Goal: Navigation & Orientation: Find specific page/section

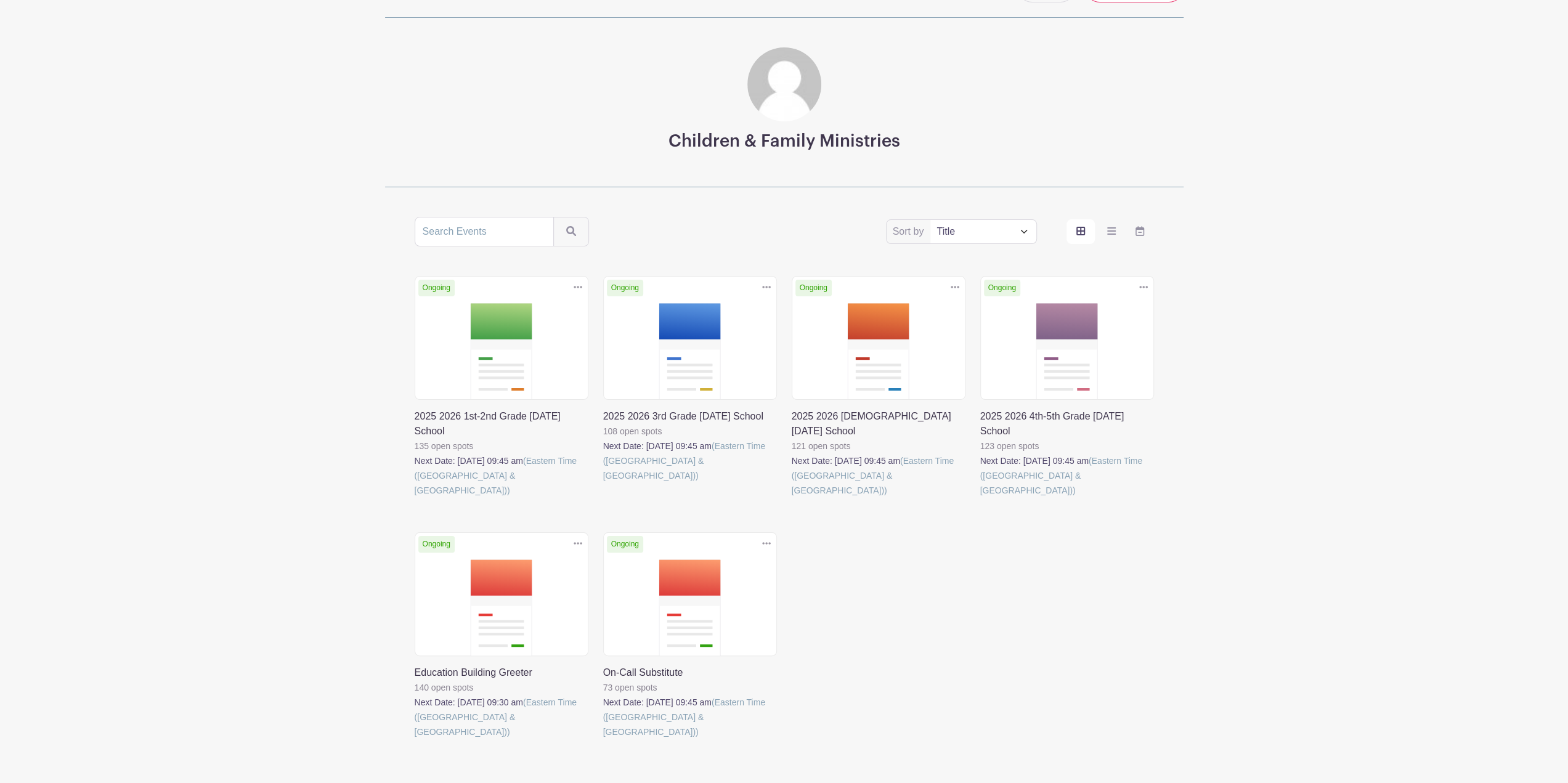
scroll to position [62, 0]
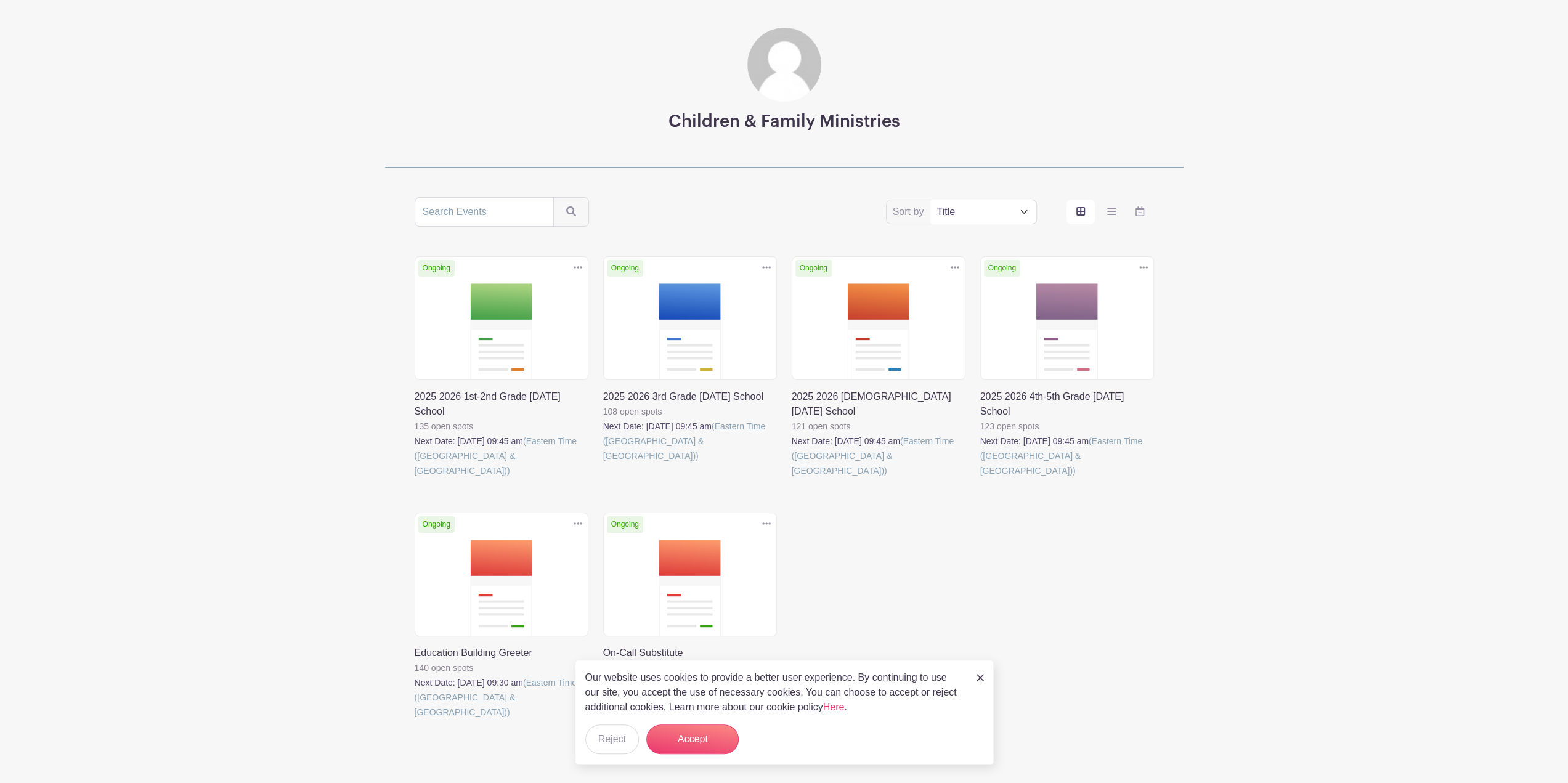
click at [414, 478] on link at bounding box center [414, 478] width 0 height 0
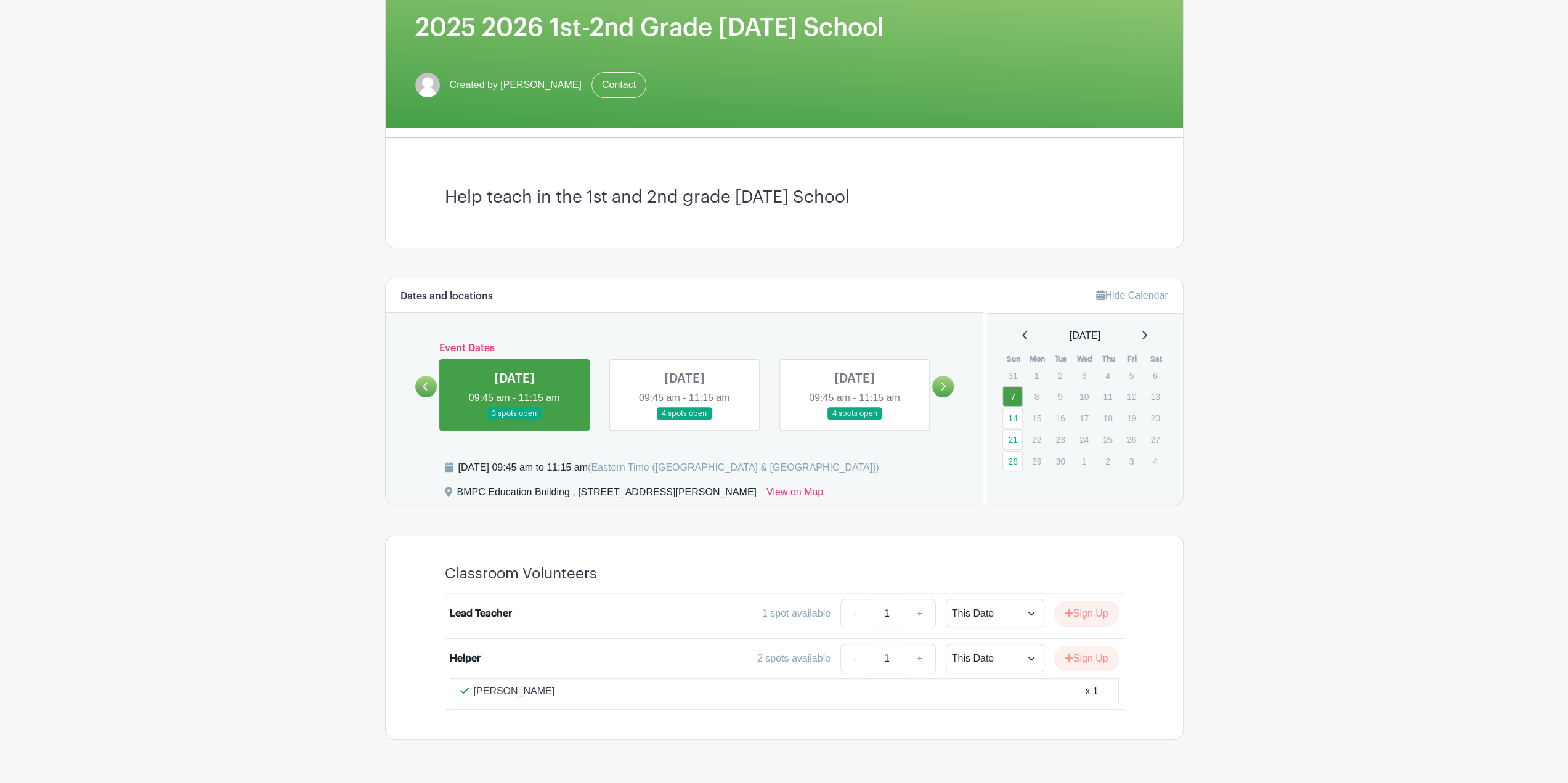
scroll to position [215, 0]
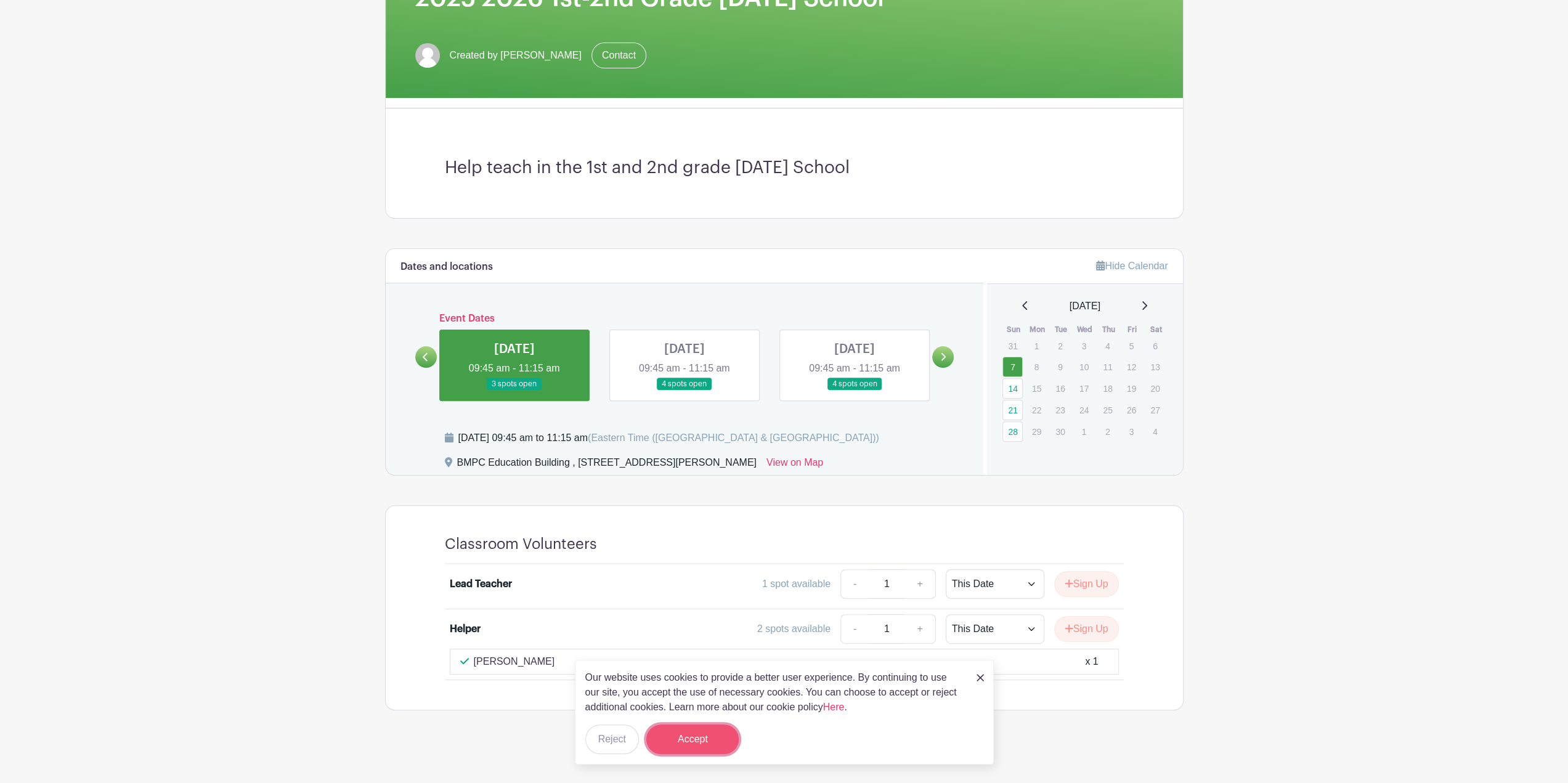
click at [696, 747] on button "Accept" at bounding box center [692, 739] width 92 height 30
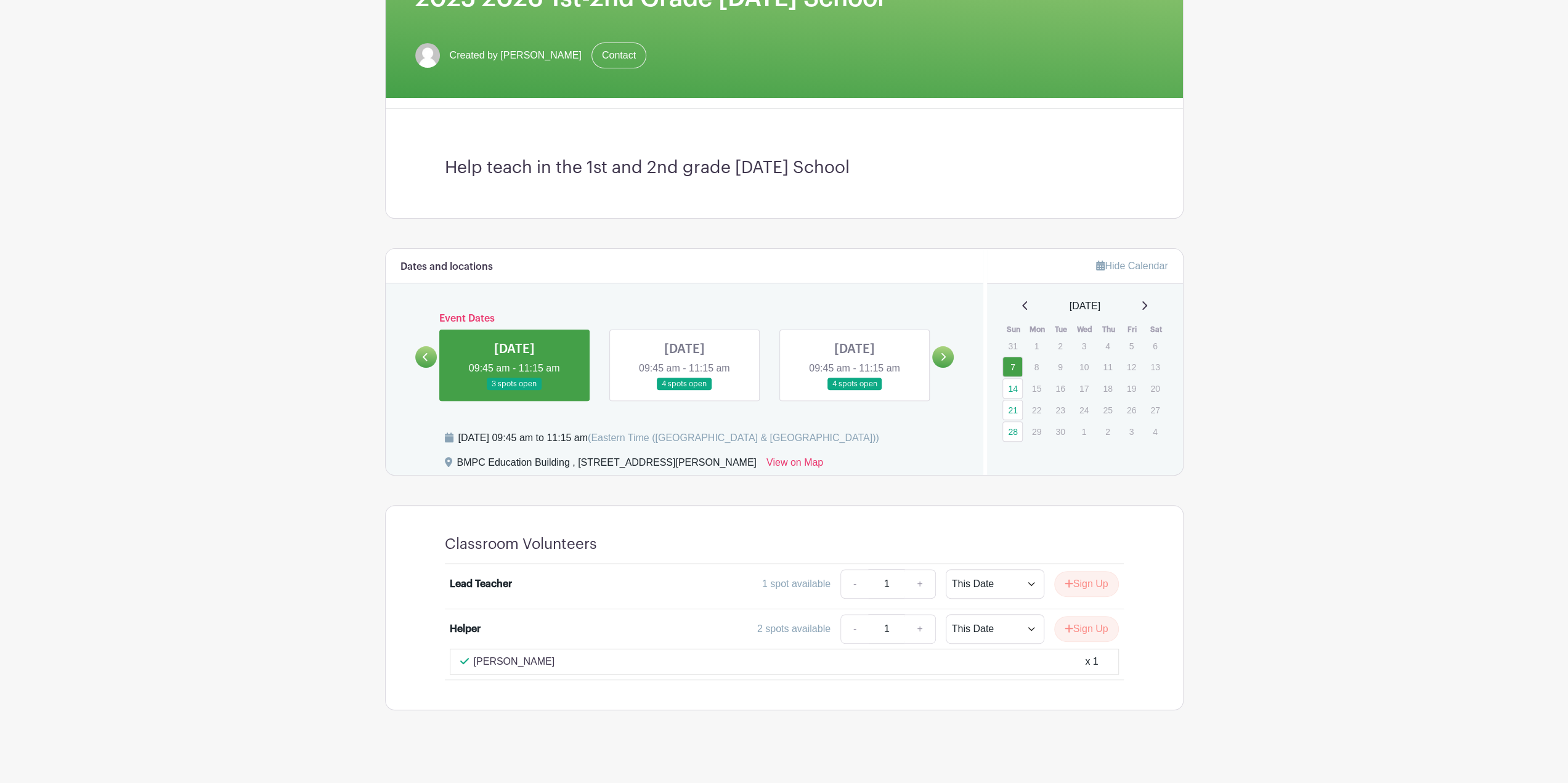
scroll to position [62, 0]
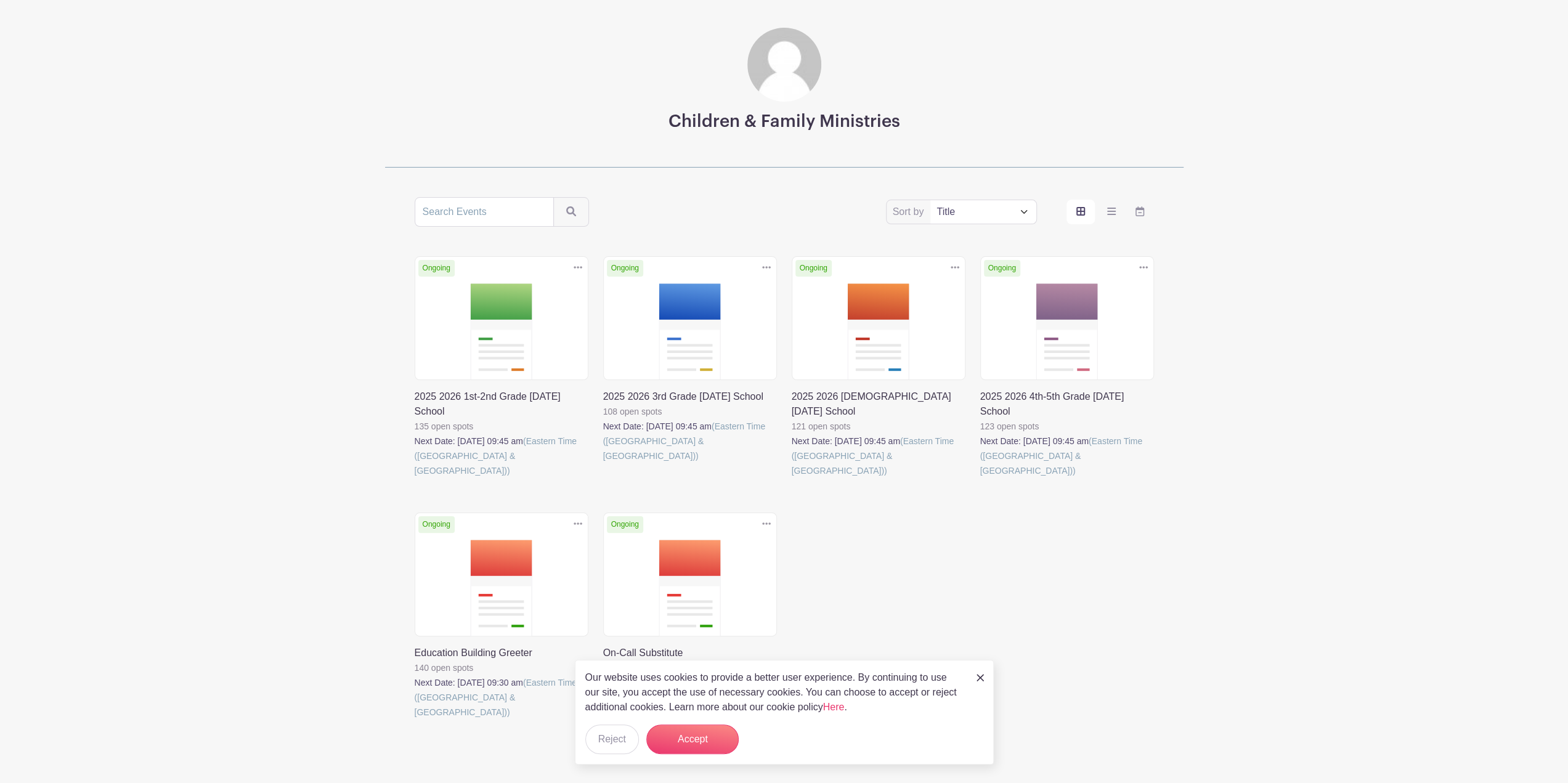
click at [603, 464] on link at bounding box center [603, 464] width 0 height 0
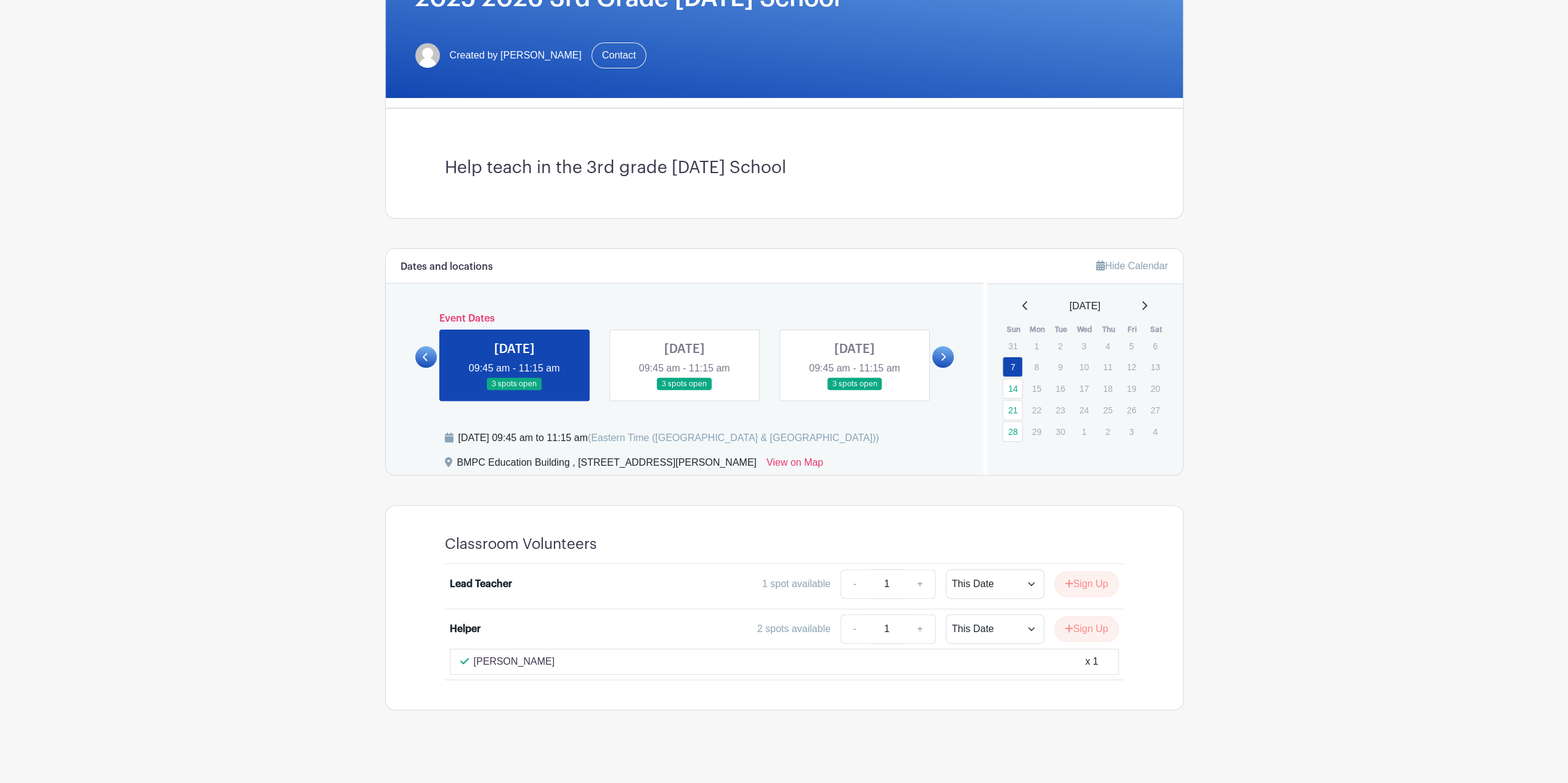
scroll to position [91, 0]
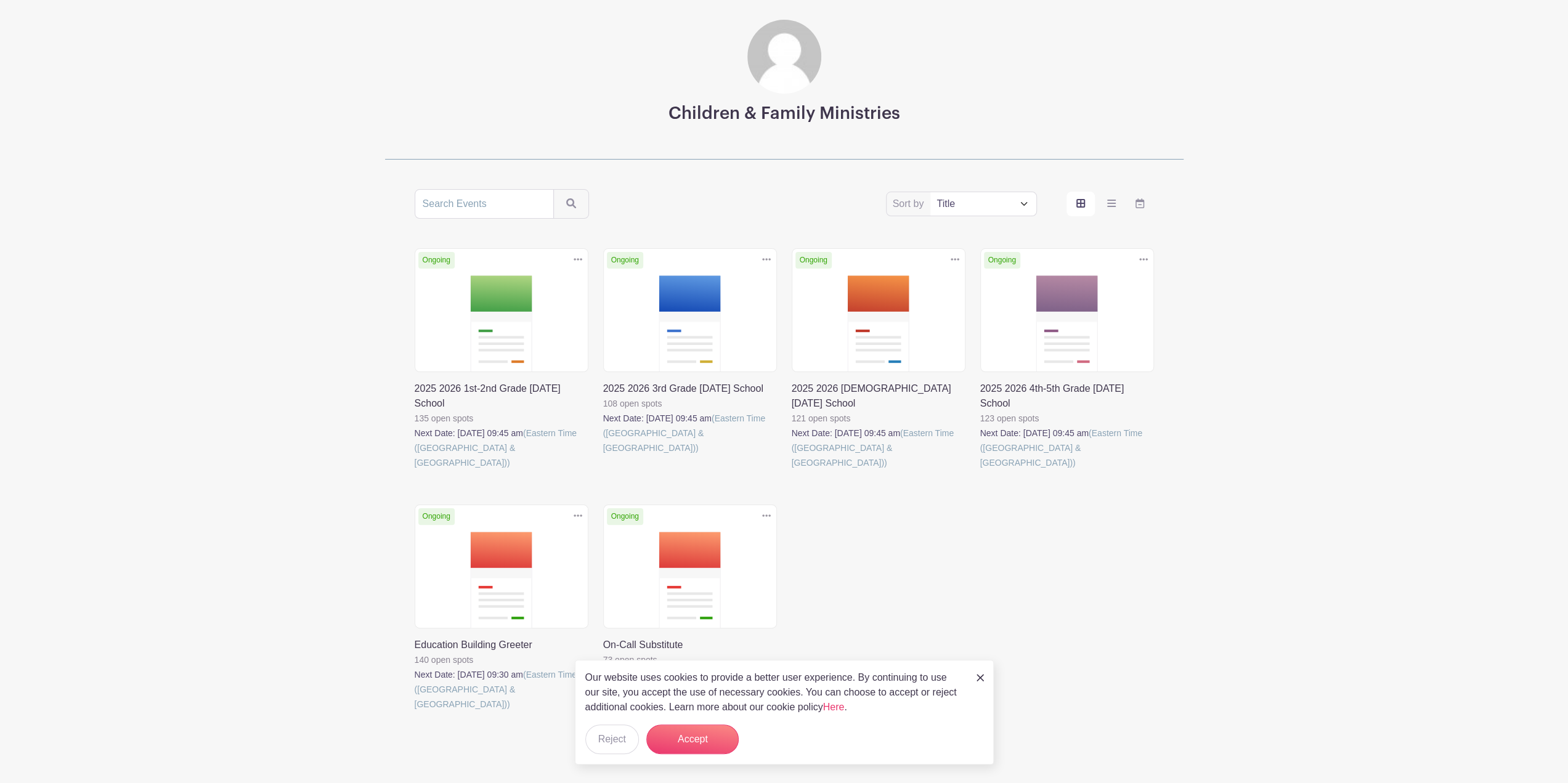
scroll to position [78, 0]
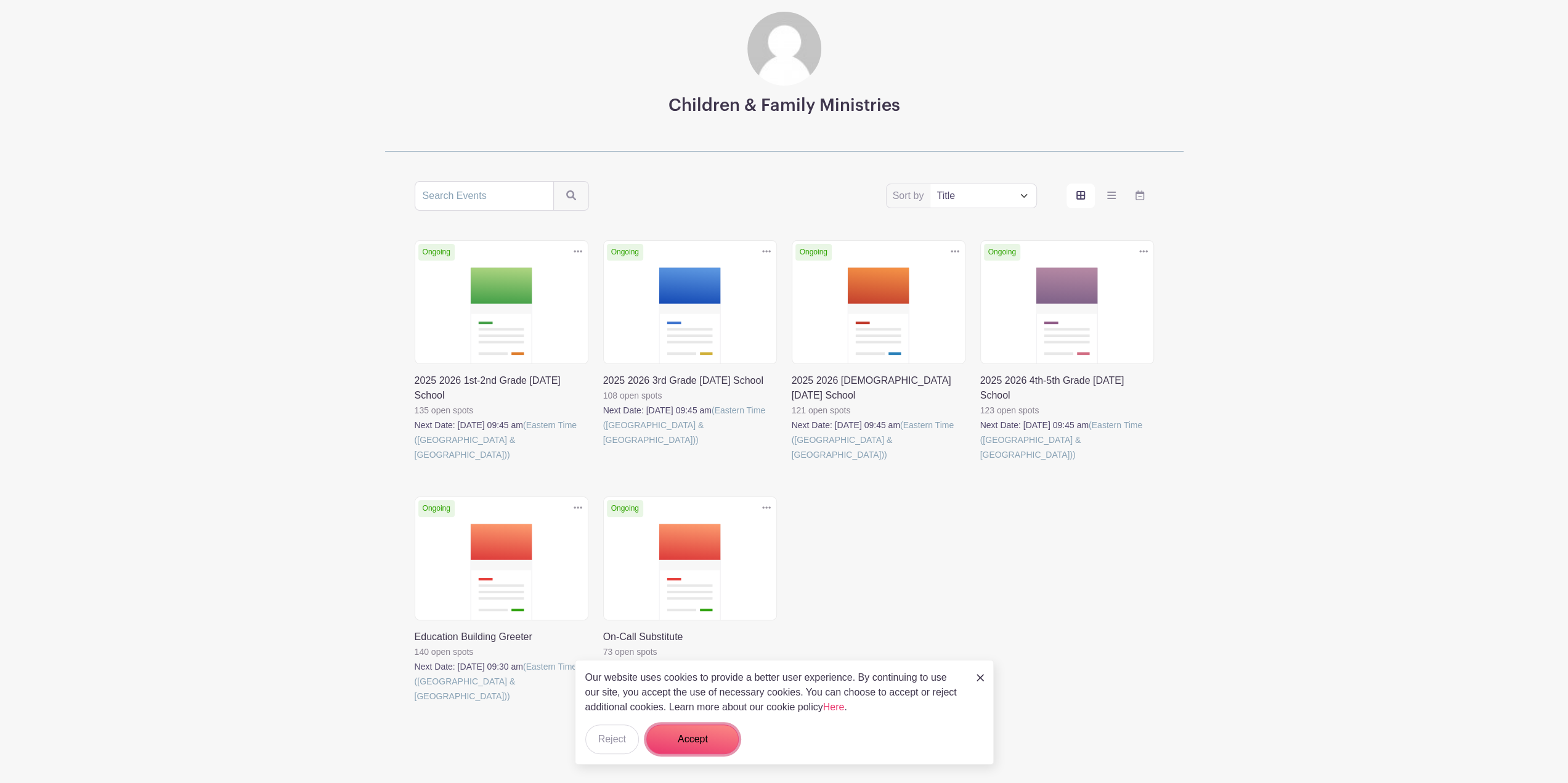
click at [720, 736] on button "Accept" at bounding box center [692, 739] width 92 height 30
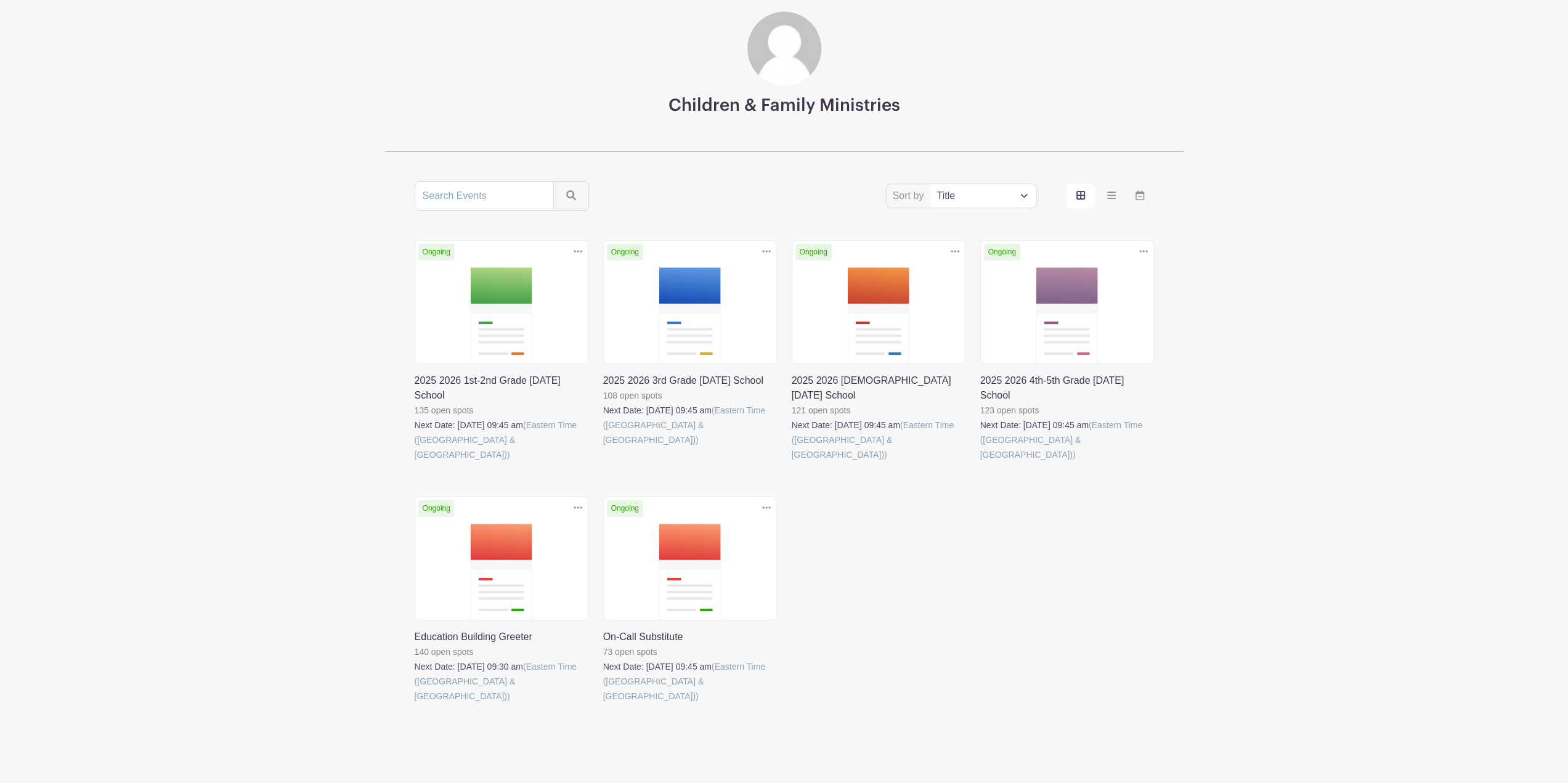
click at [980, 462] on link at bounding box center [980, 462] width 0 height 0
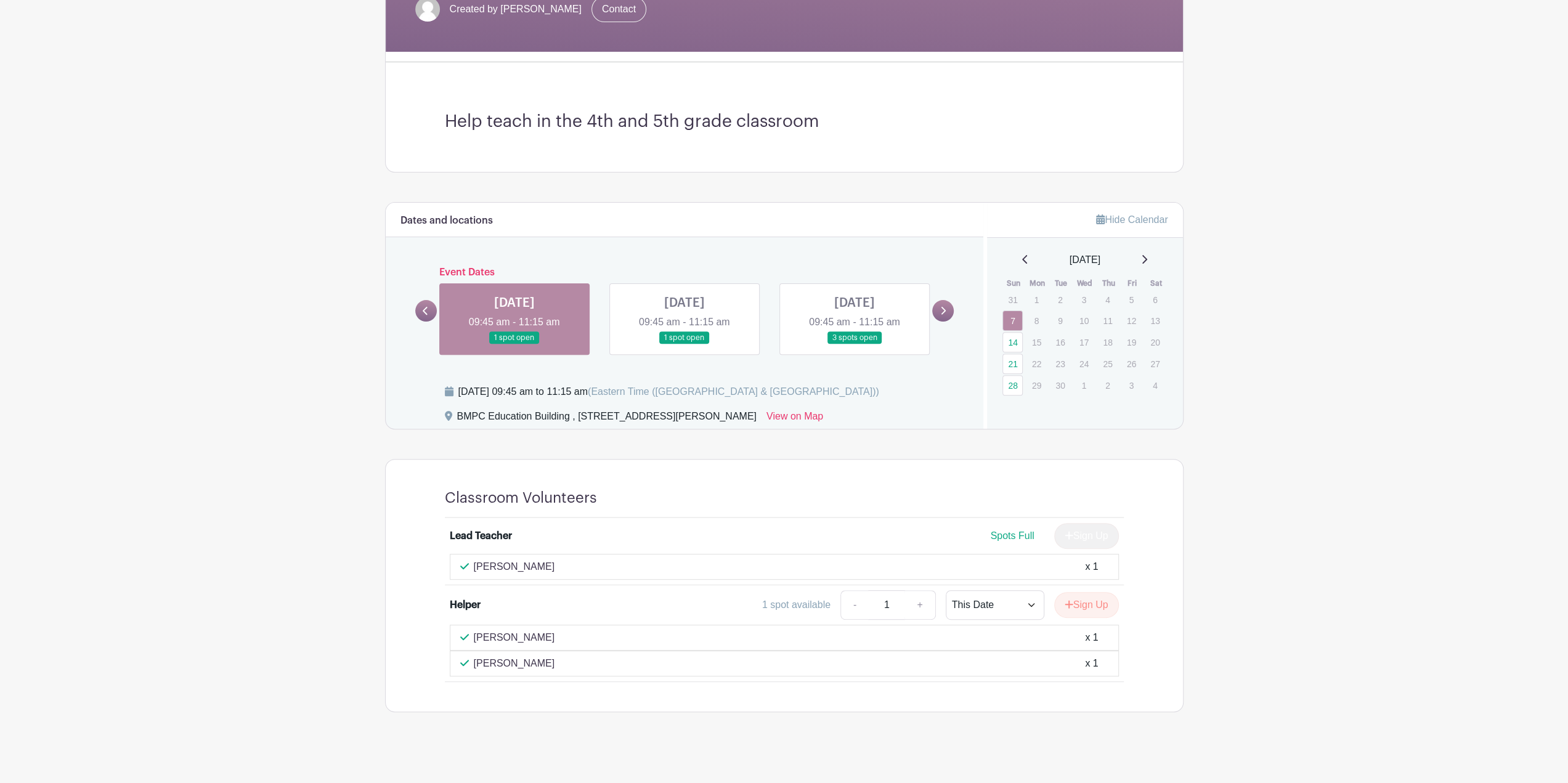
scroll to position [261, 0]
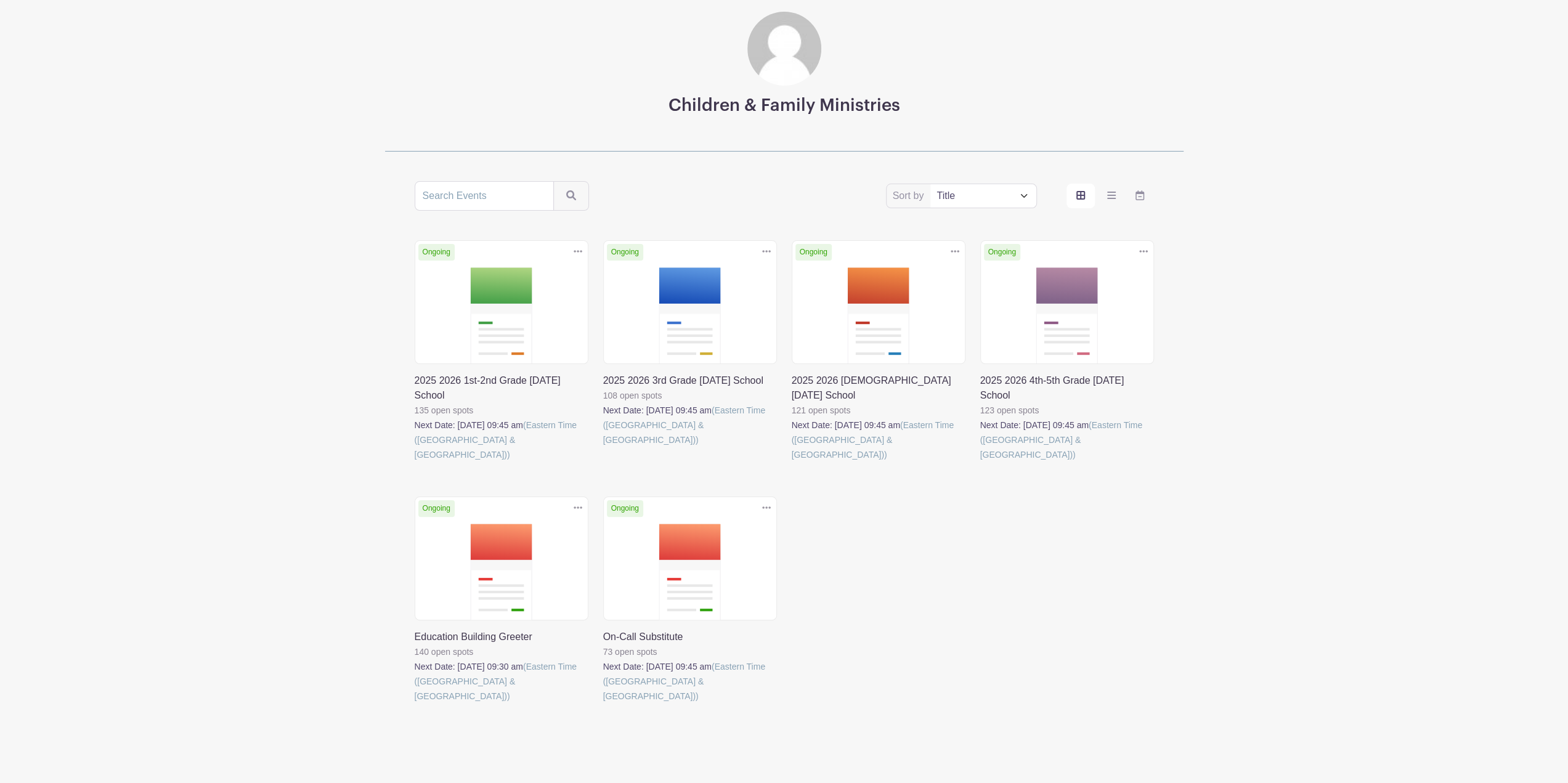
click at [792, 462] on link at bounding box center [792, 462] width 0 height 0
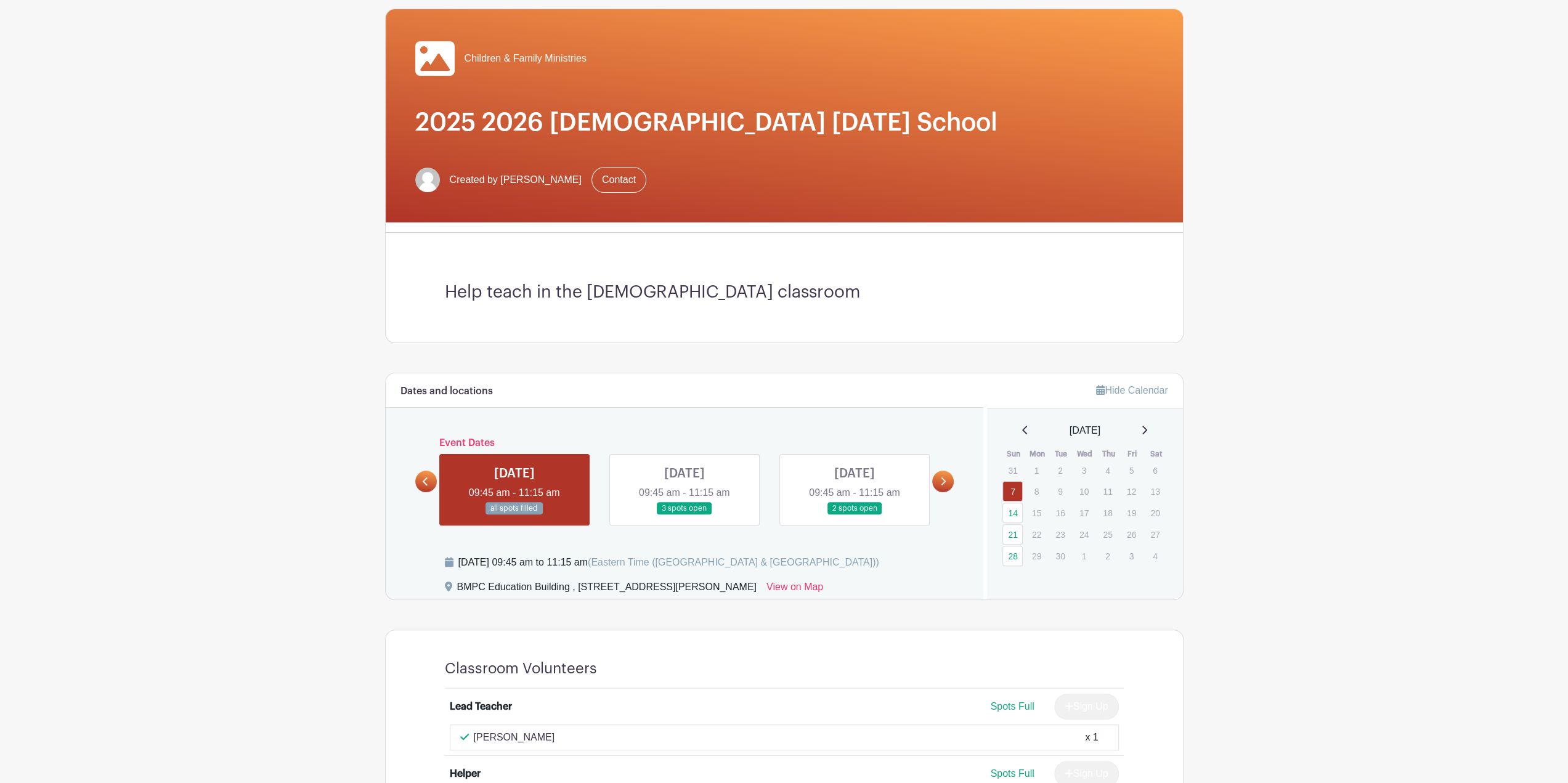
scroll to position [247, 0]
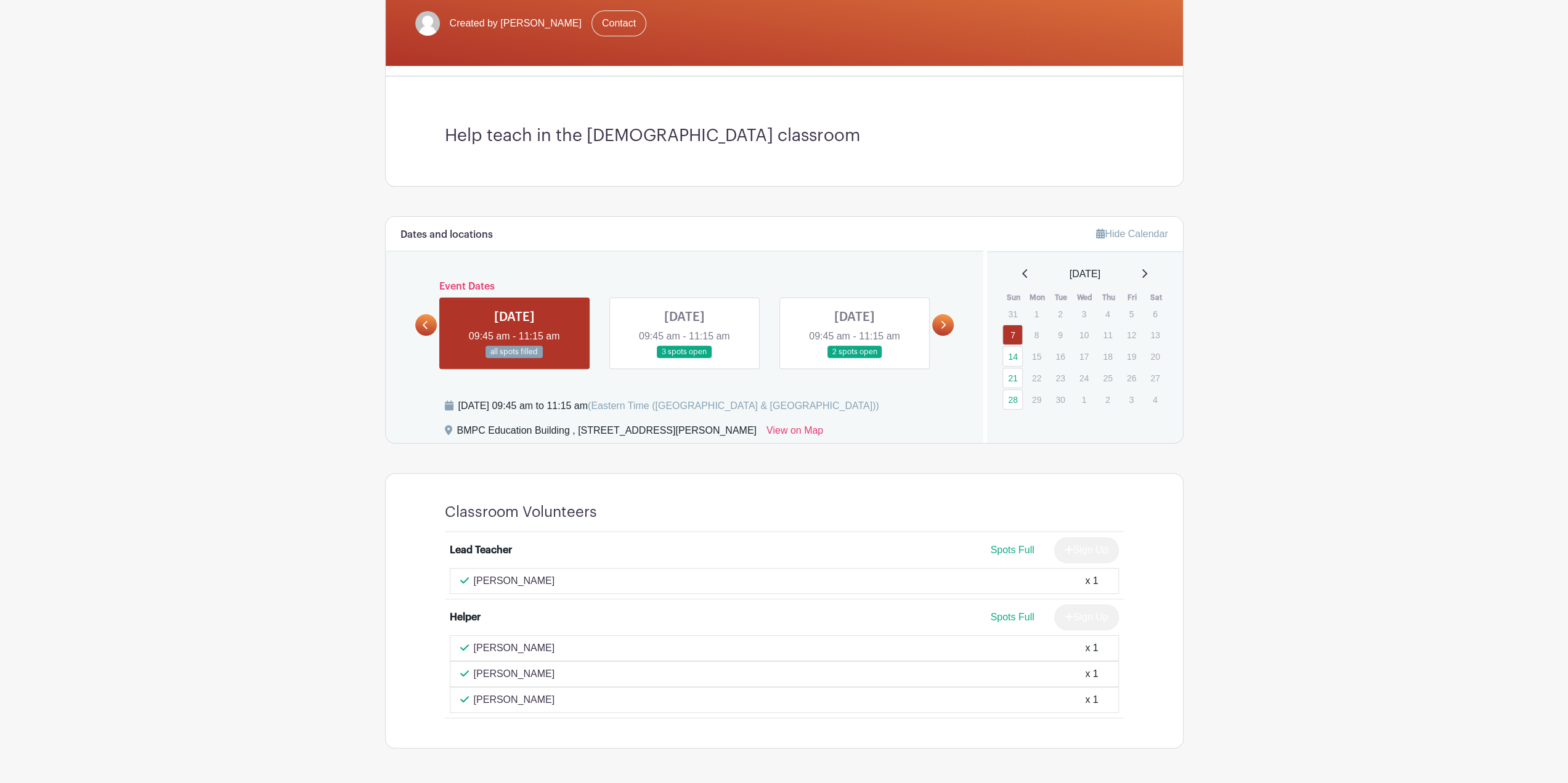
scroll to position [78, 0]
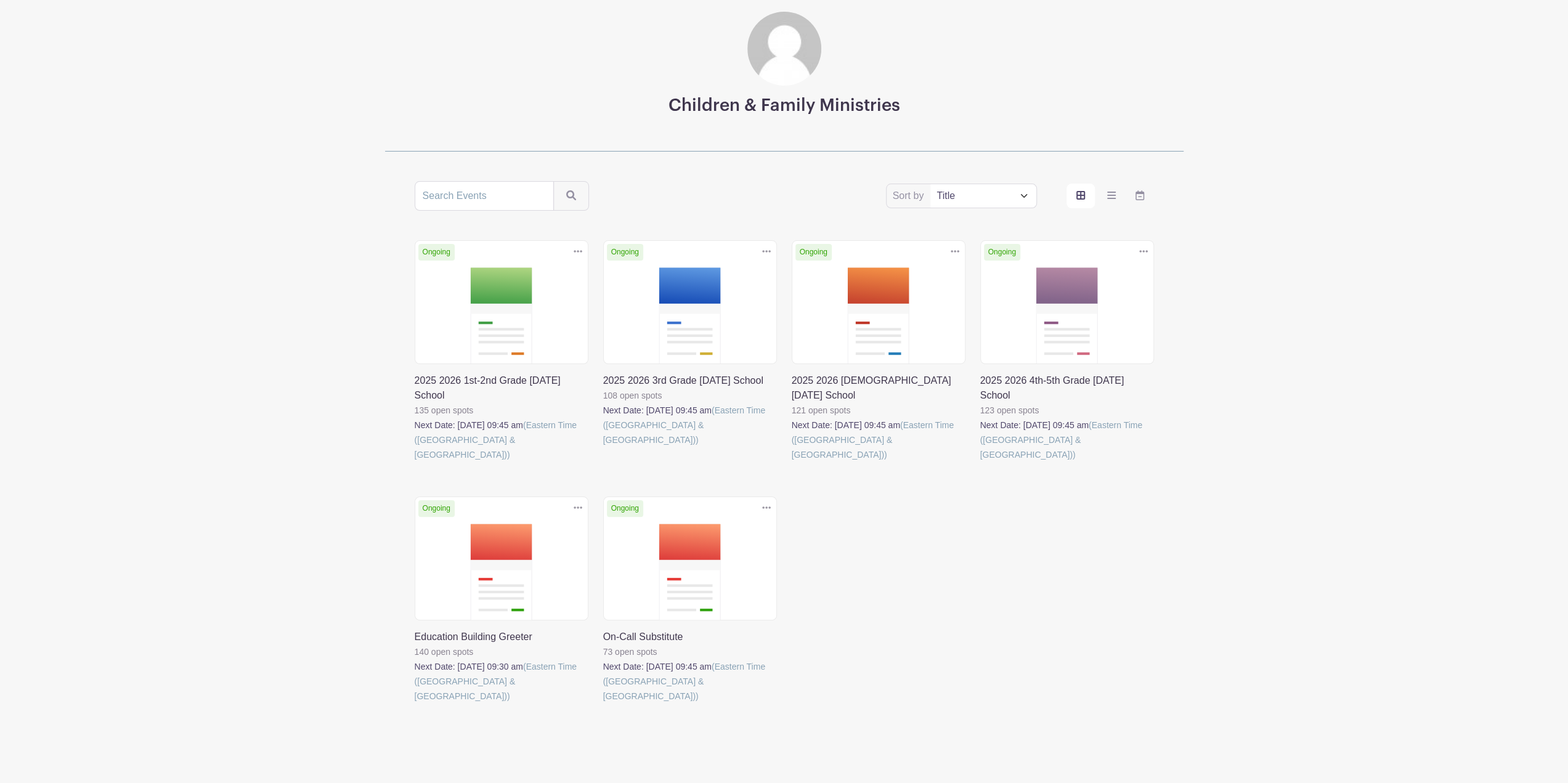
click at [603, 447] on link at bounding box center [603, 447] width 0 height 0
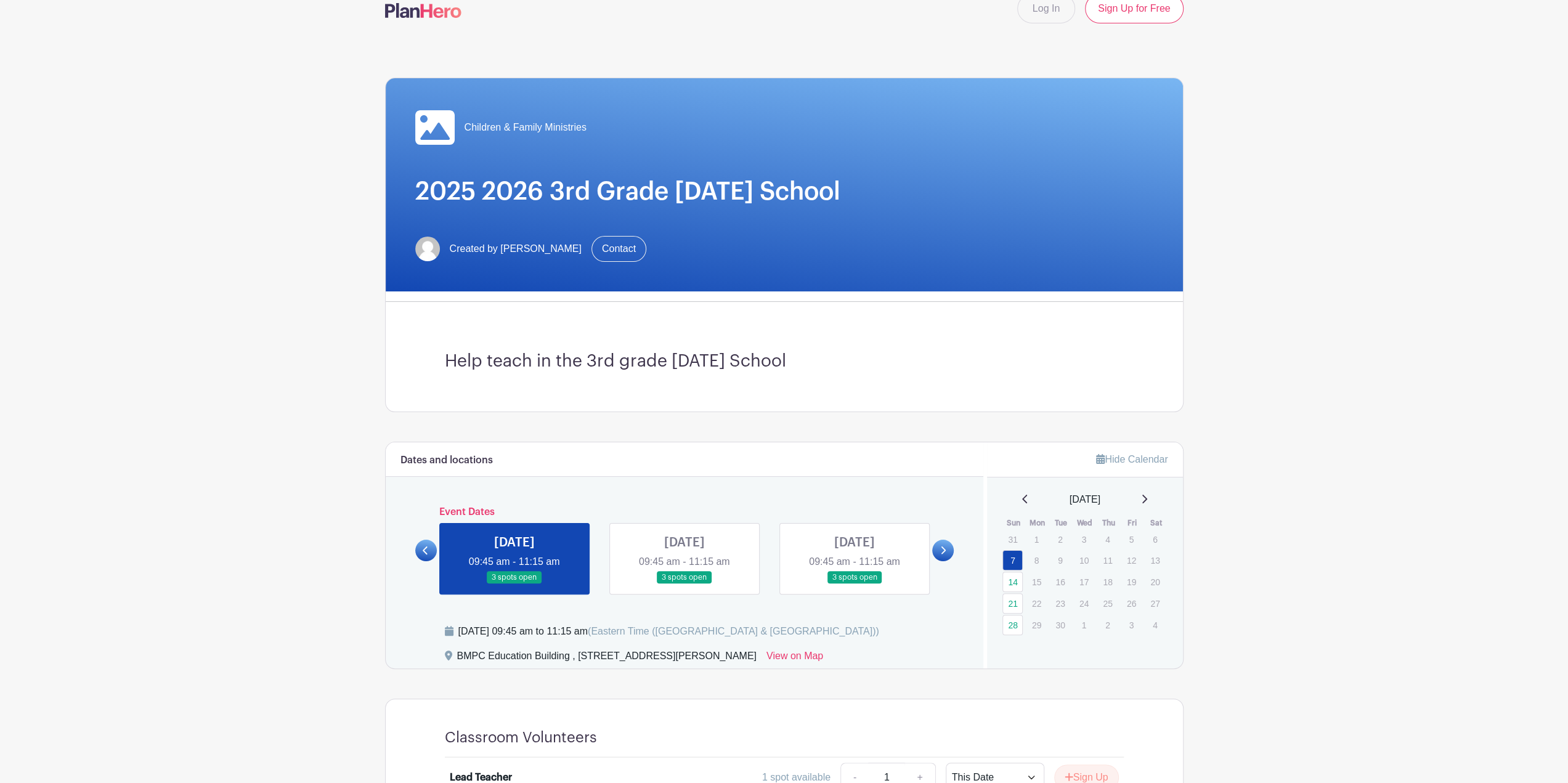
scroll to position [185, 0]
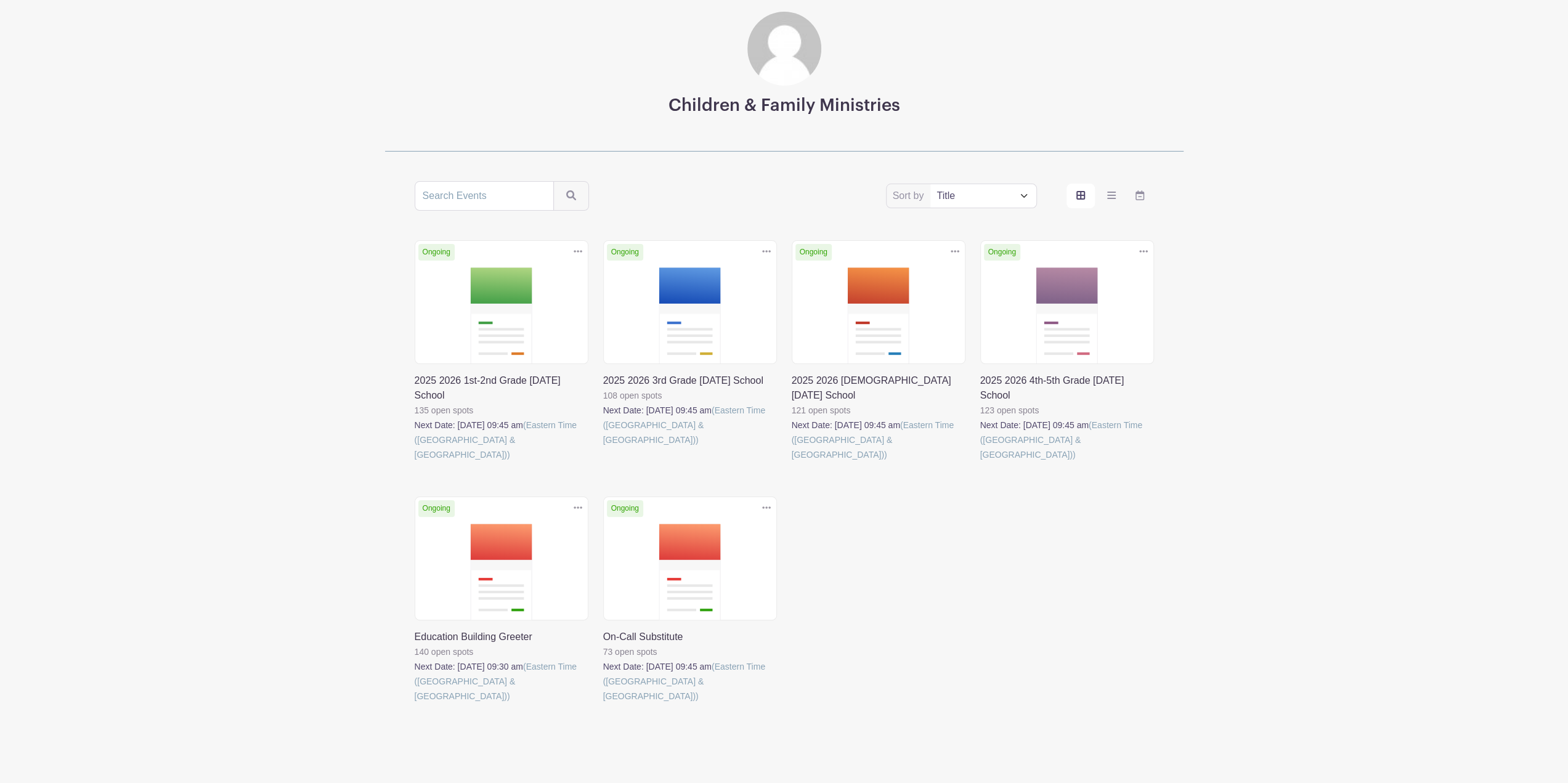
click at [414, 462] on link at bounding box center [414, 462] width 0 height 0
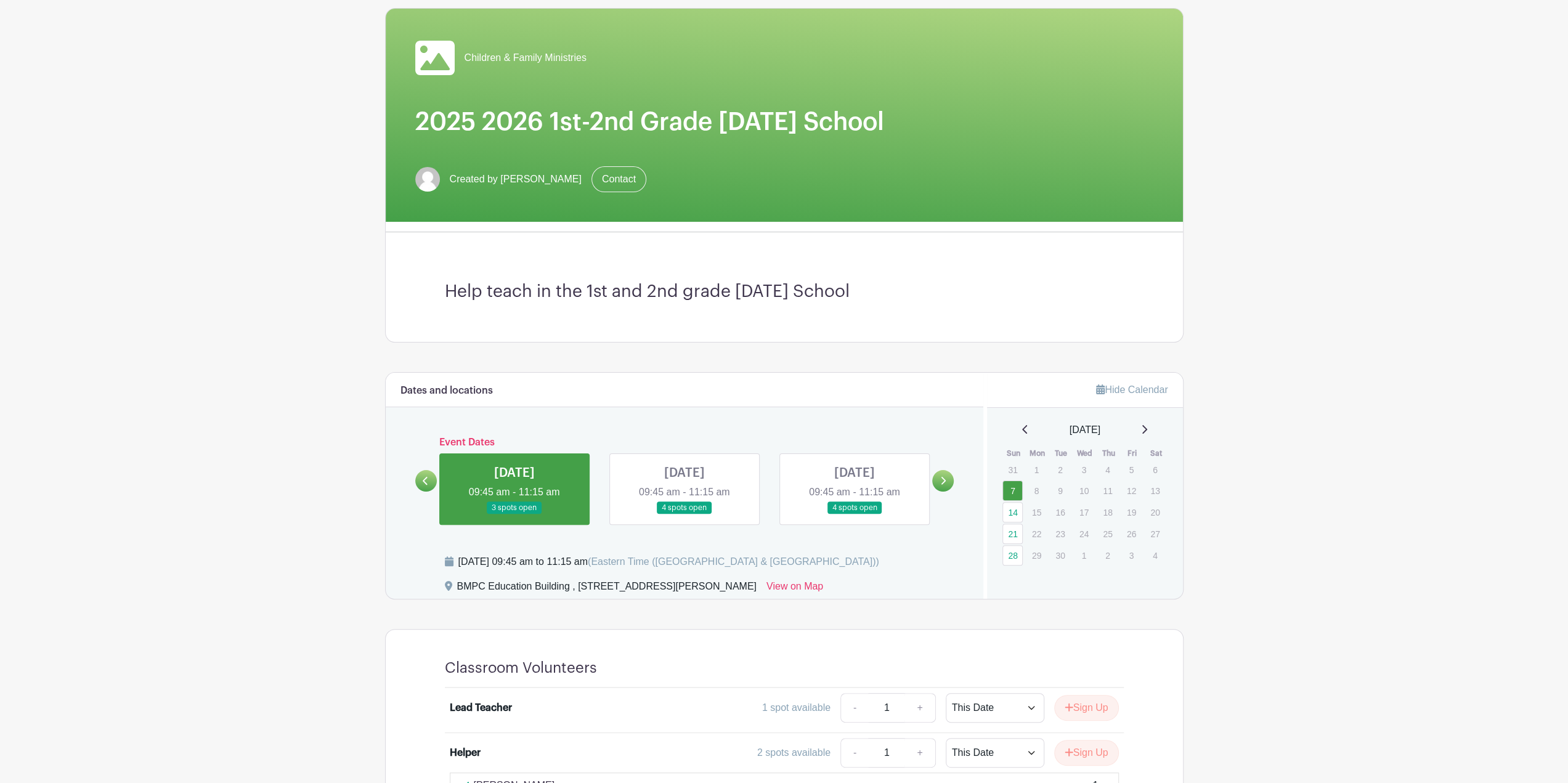
scroll to position [185, 0]
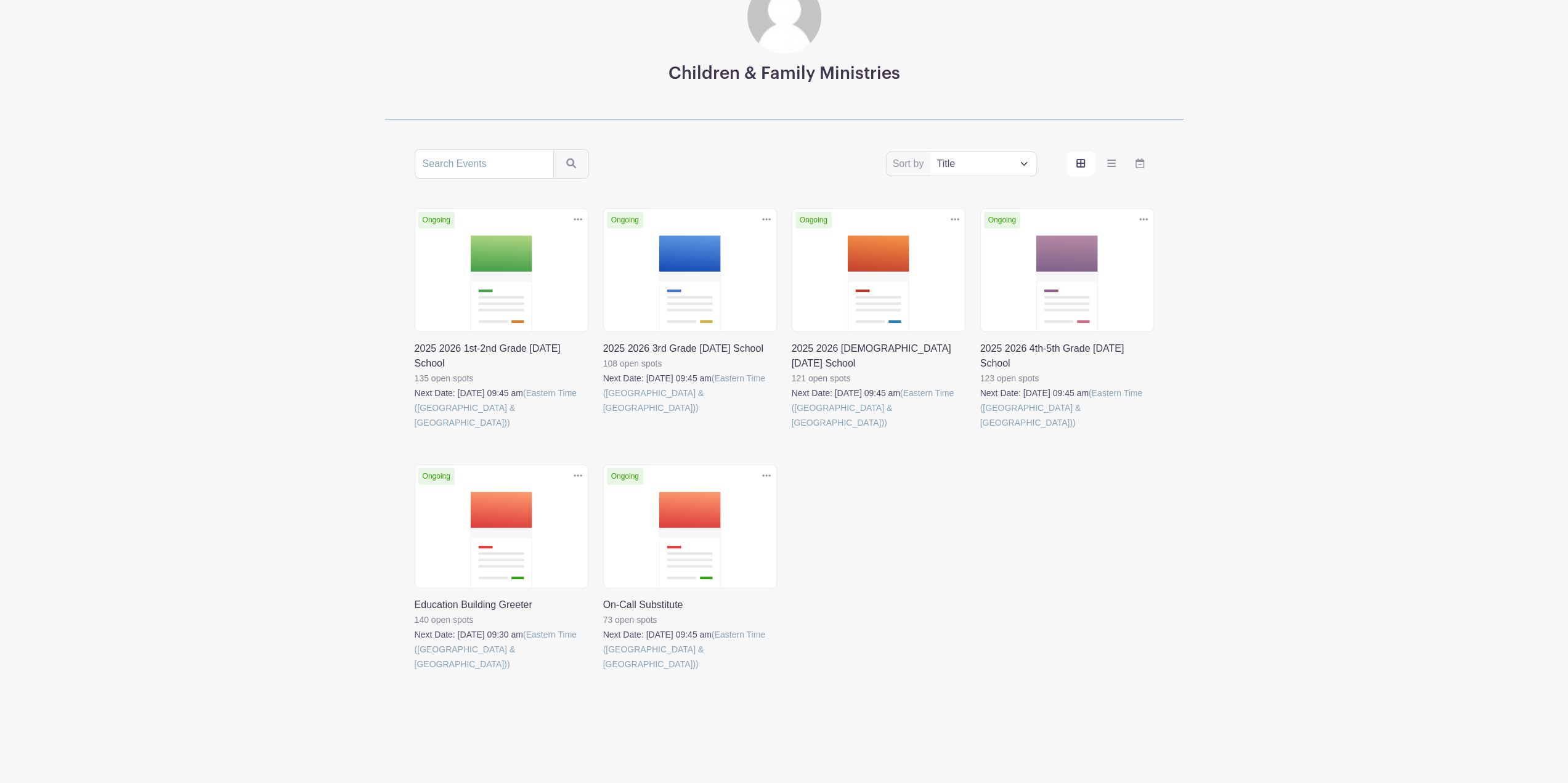
scroll to position [78, 0]
